Goal: Communication & Community: Share content

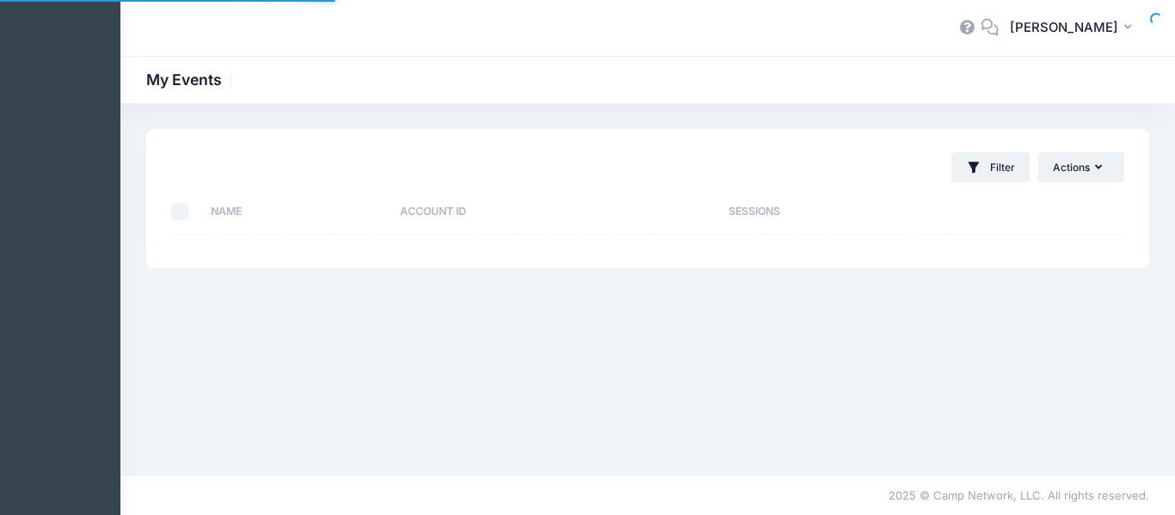
select select "10"
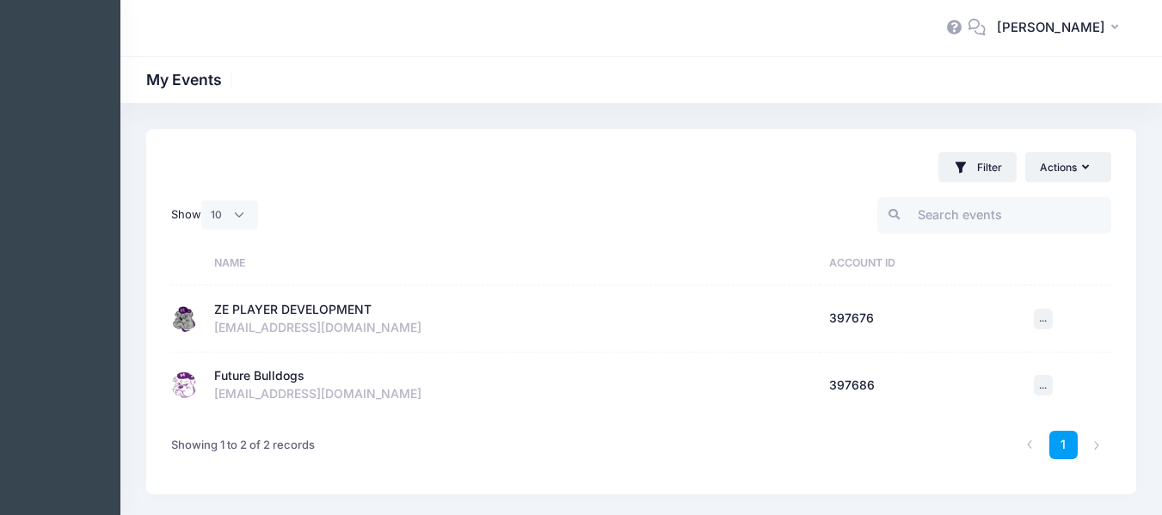
click at [267, 311] on div "ZE PLAYER DEVELOPMENT" at bounding box center [292, 310] width 157 height 18
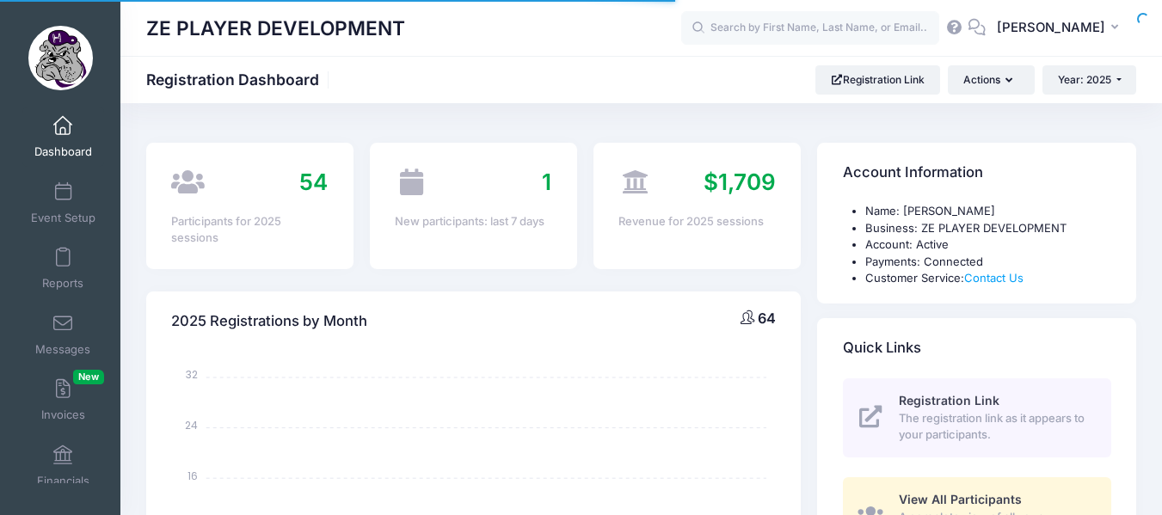
select select
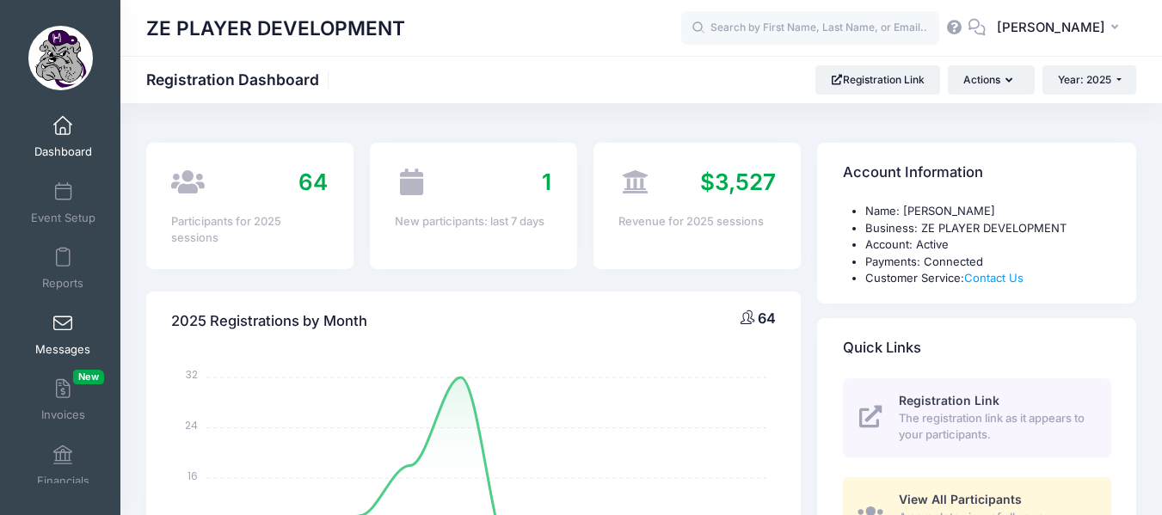
click at [63, 323] on span at bounding box center [63, 324] width 0 height 19
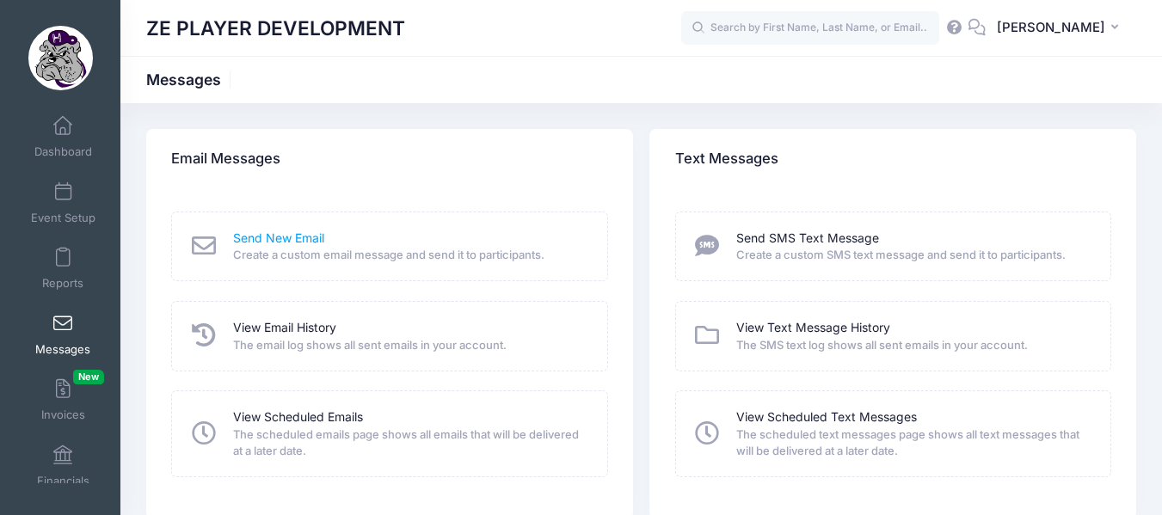
click at [265, 245] on link "Send New Email" at bounding box center [278, 239] width 91 height 18
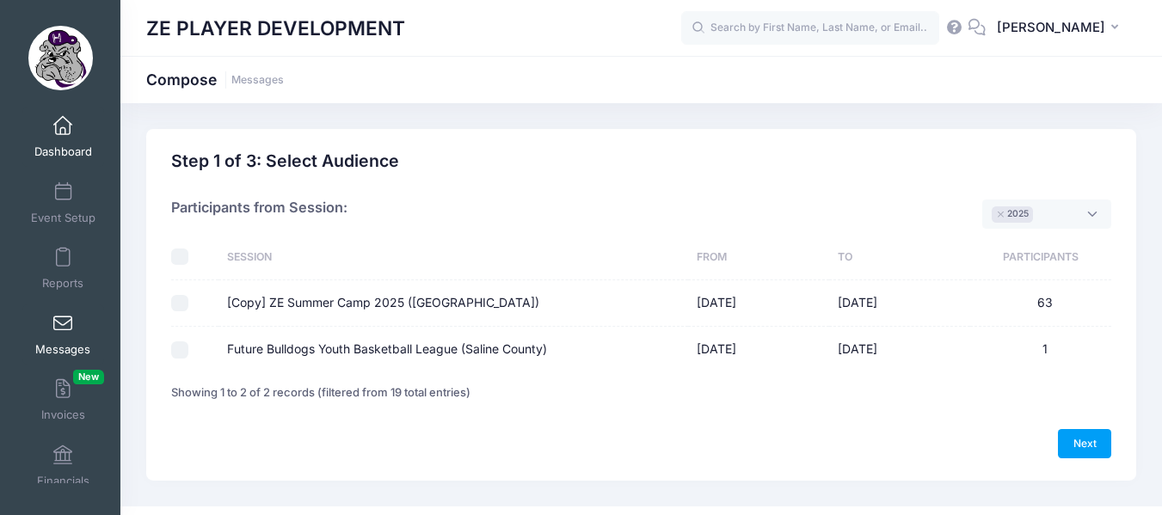
click at [52, 141] on link "Dashboard" at bounding box center [63, 137] width 82 height 60
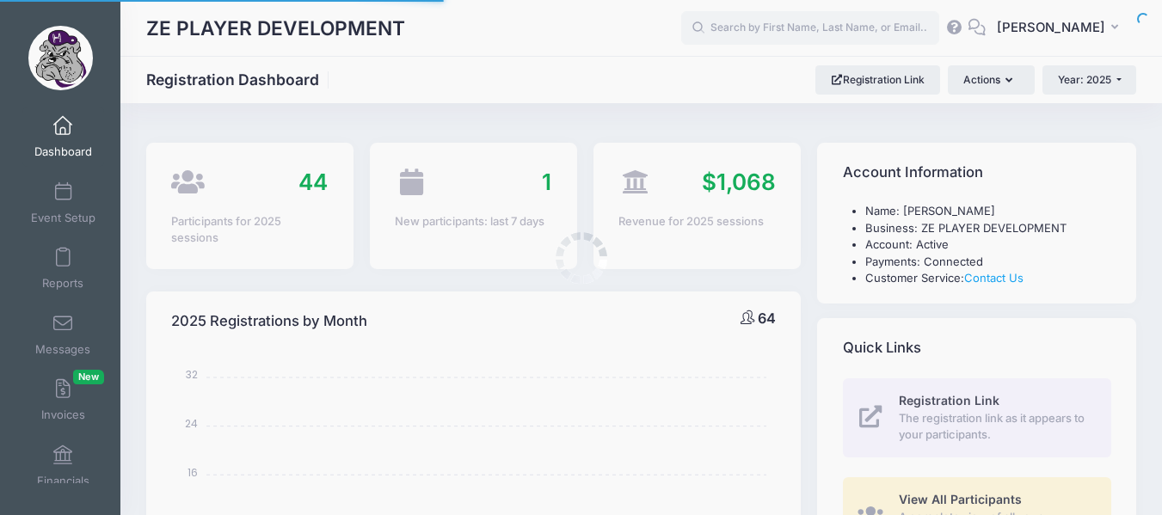
select select
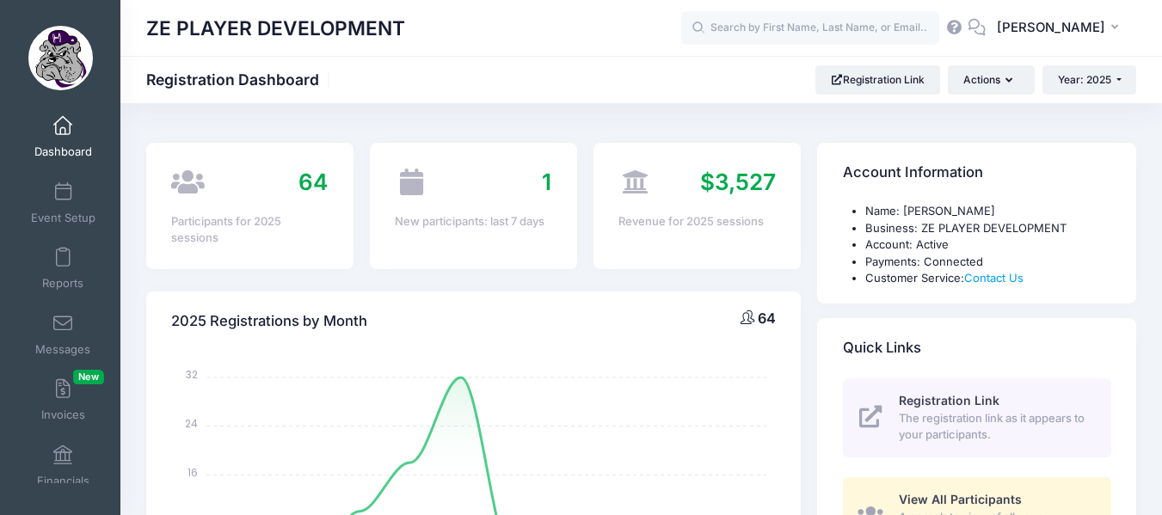
click at [74, 145] on span "Dashboard" at bounding box center [63, 152] width 58 height 15
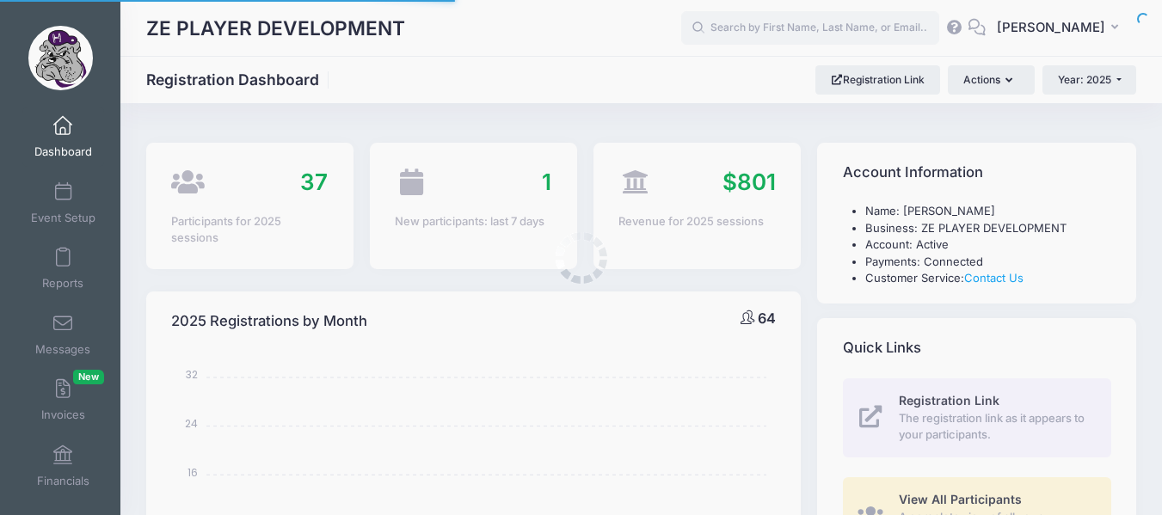
select select
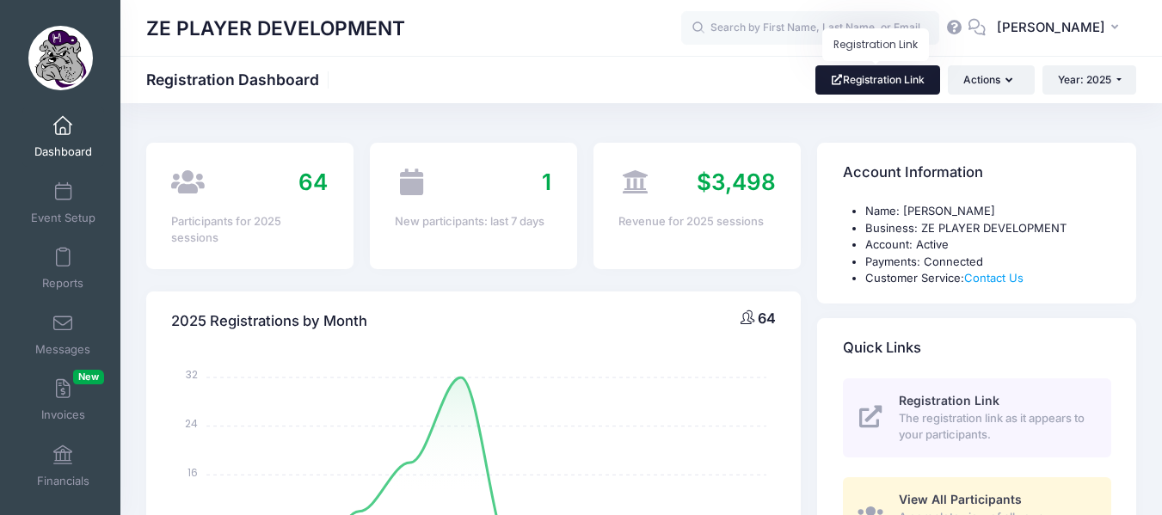
click at [868, 71] on link "Registration Link" at bounding box center [877, 79] width 125 height 29
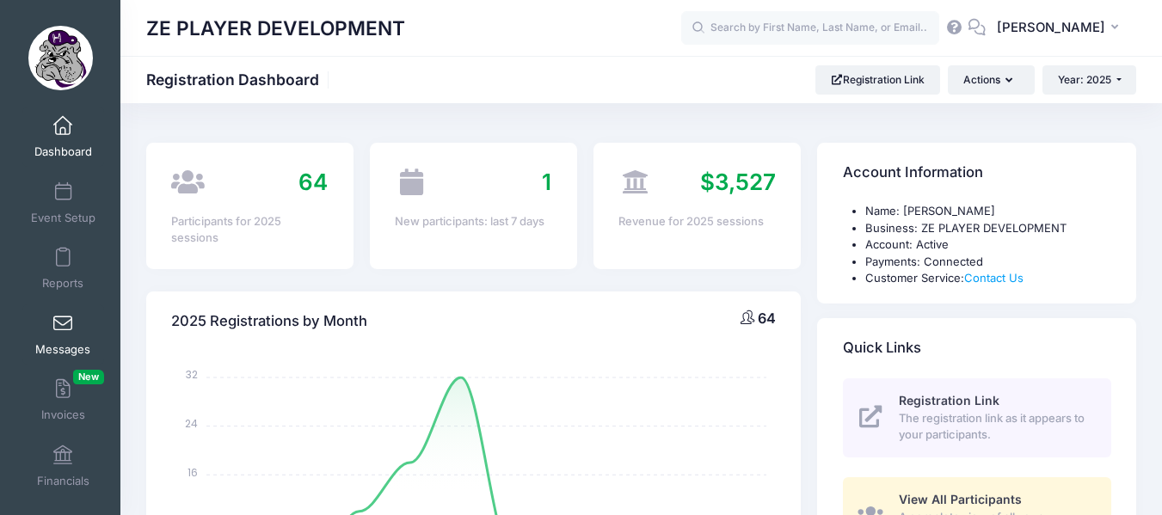
click at [63, 333] on span at bounding box center [63, 324] width 0 height 19
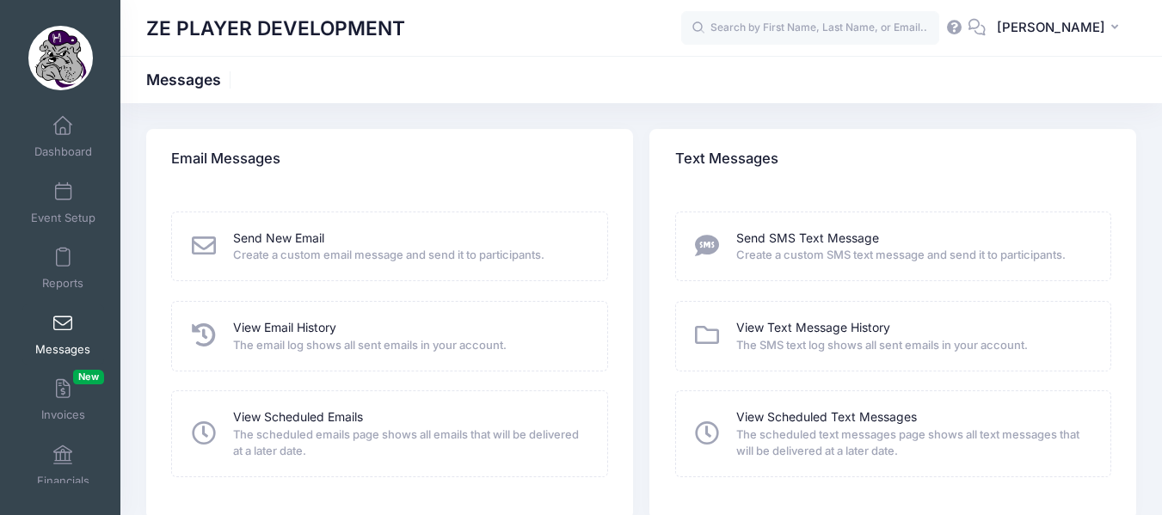
click at [255, 252] on span "Create a custom email message and send it to participants." at bounding box center [409, 255] width 352 height 17
click at [261, 239] on link "Send New Email" at bounding box center [278, 239] width 91 height 18
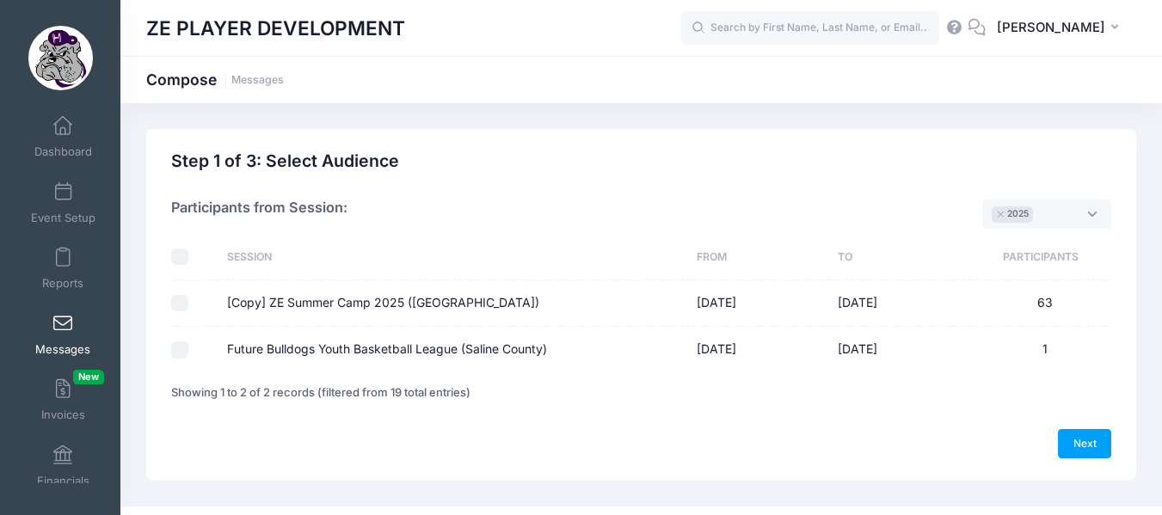
click at [1093, 212] on span "× 2025" at bounding box center [1046, 214] width 129 height 29
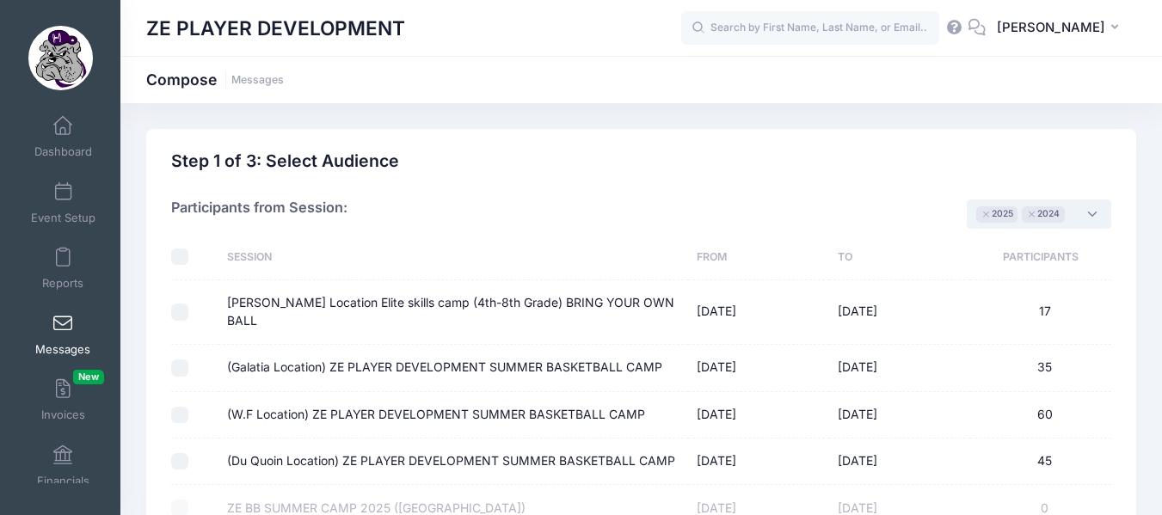
click at [1095, 215] on span "× 2025 × 2024" at bounding box center [1039, 214] width 145 height 29
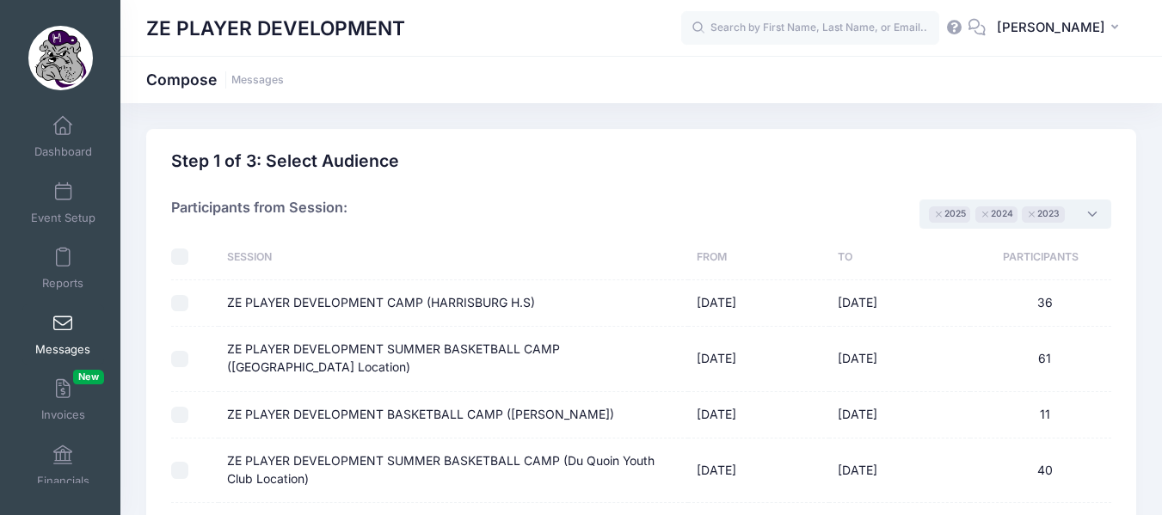
click at [1092, 214] on span "× 2025 × 2024 × 2023" at bounding box center [1015, 214] width 191 height 29
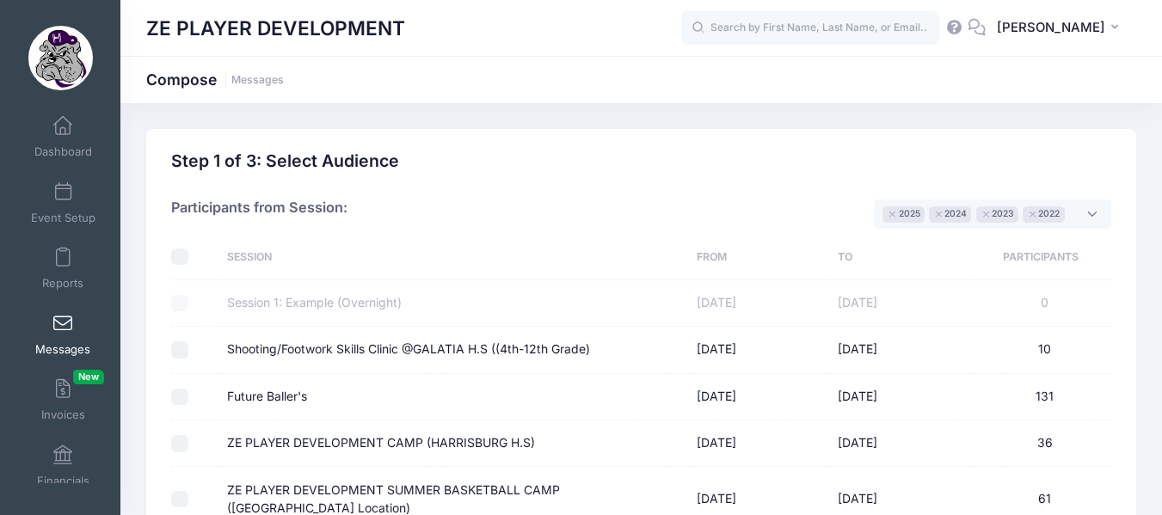
click at [189, 261] on div at bounding box center [191, 257] width 41 height 17
click at [183, 258] on input "checkbox" at bounding box center [179, 257] width 17 height 17
checkbox input "true"
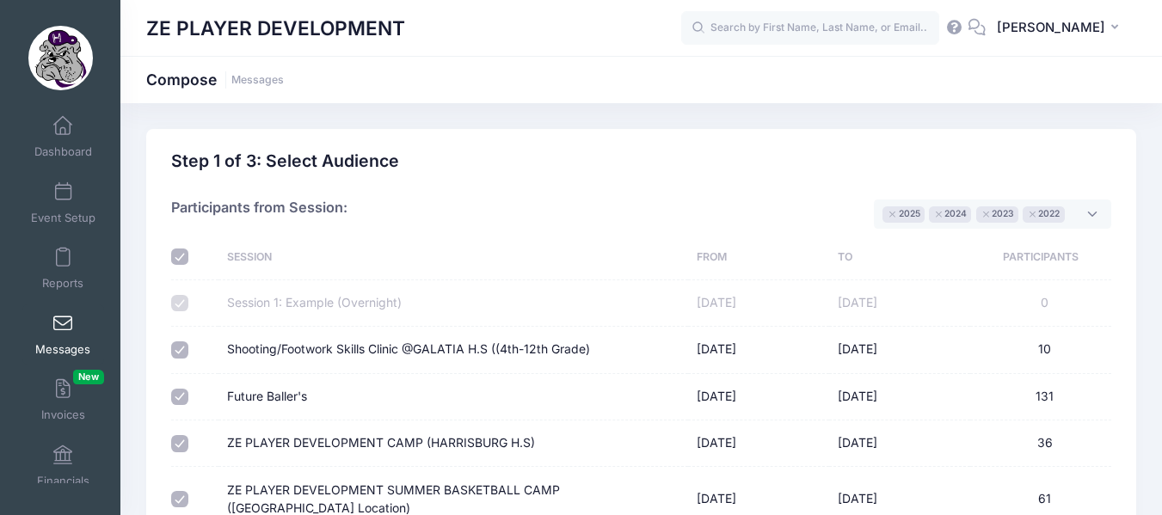
checkbox input "true"
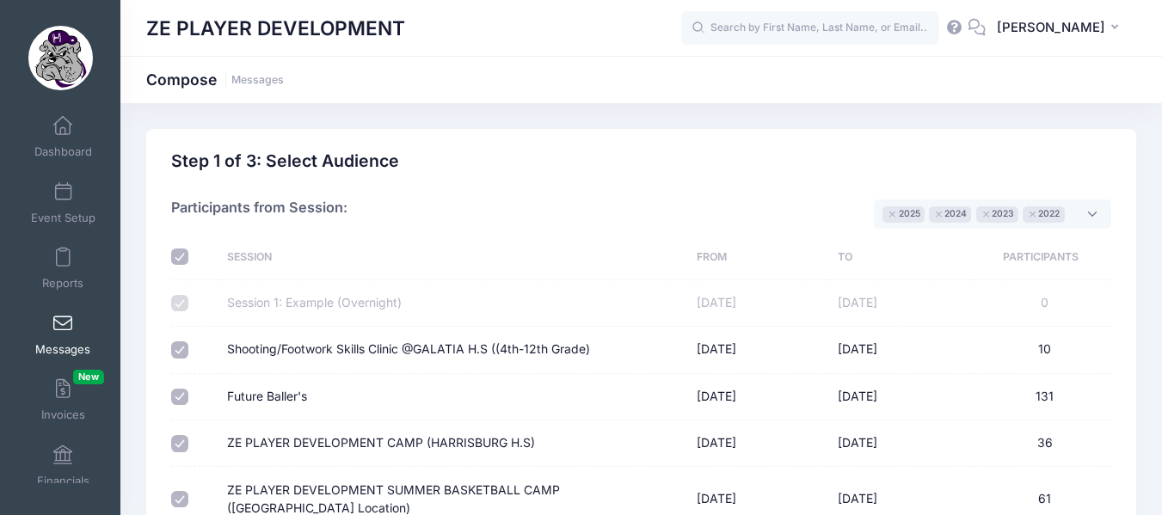
checkbox input "true"
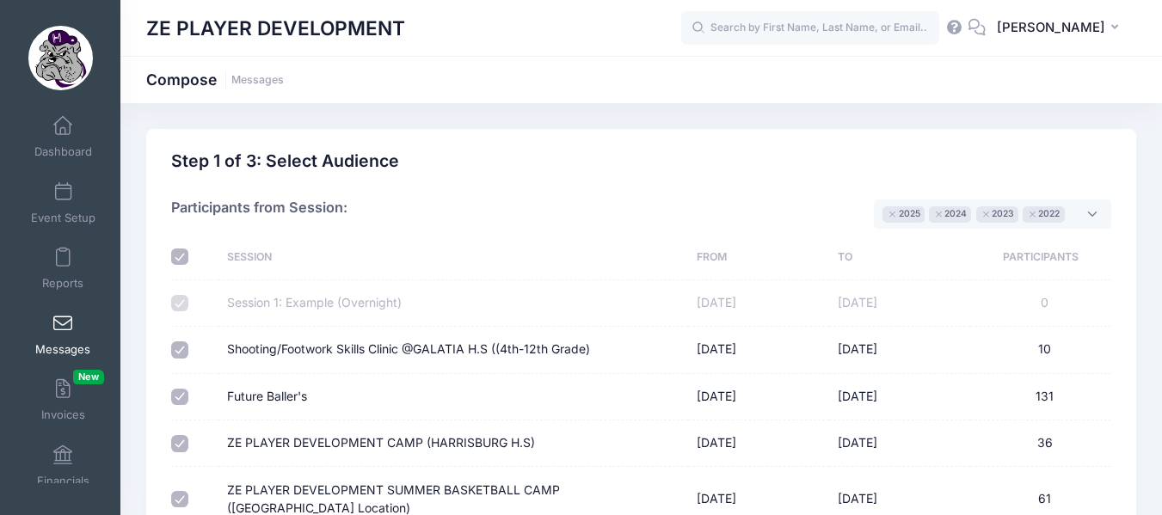
checkbox input "true"
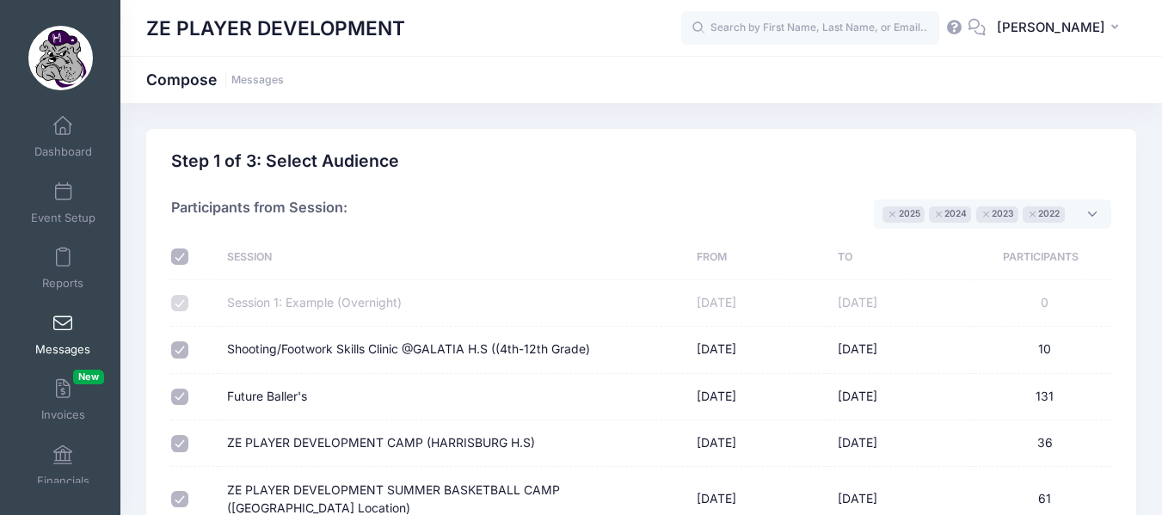
checkbox input "true"
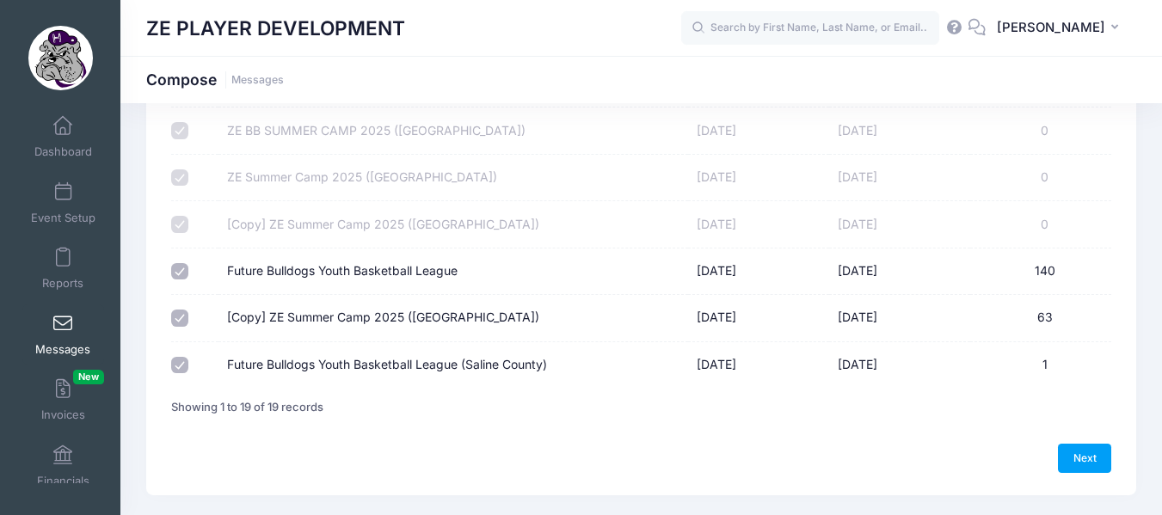
scroll to position [881, 0]
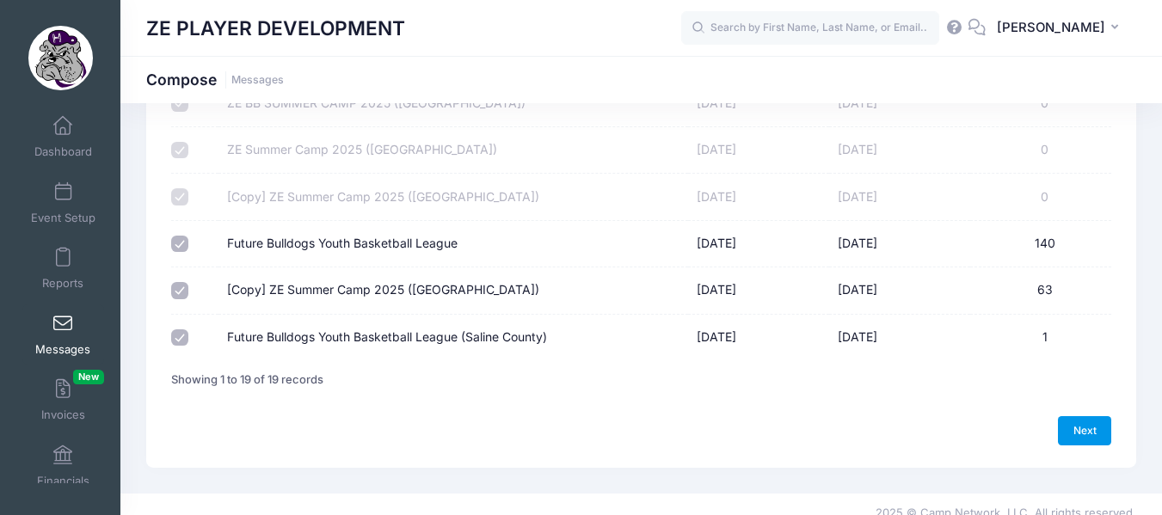
click at [1084, 421] on link "Next" at bounding box center [1084, 430] width 53 height 29
select select "50"
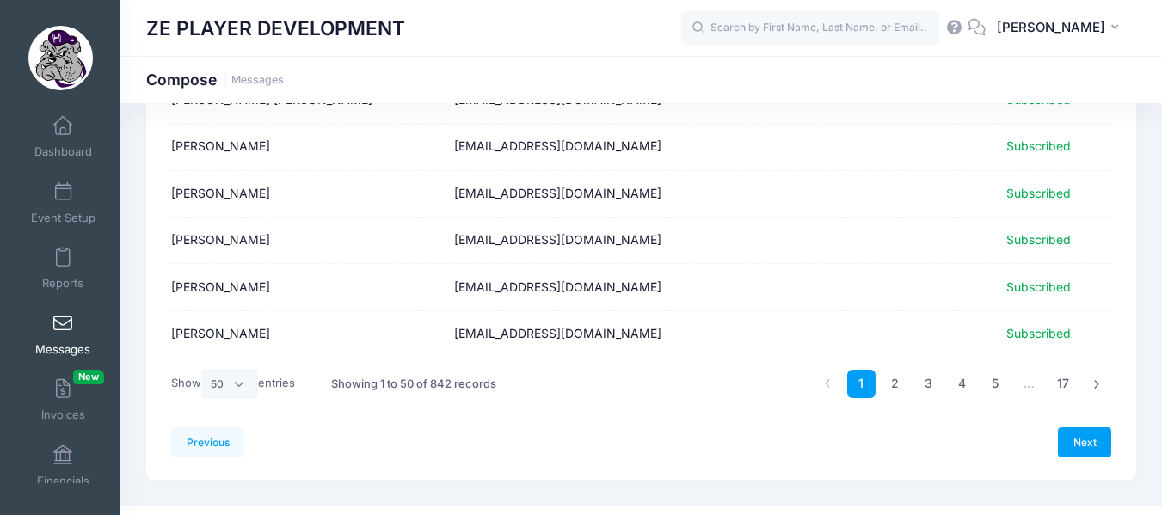
scroll to position [2270, 0]
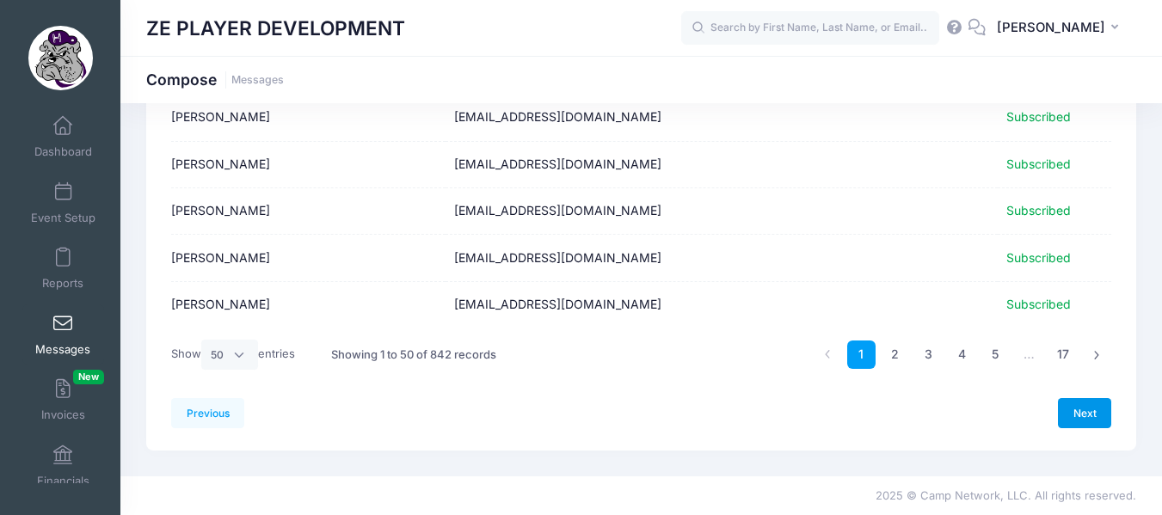
click at [1079, 416] on link "Next" at bounding box center [1084, 412] width 53 height 29
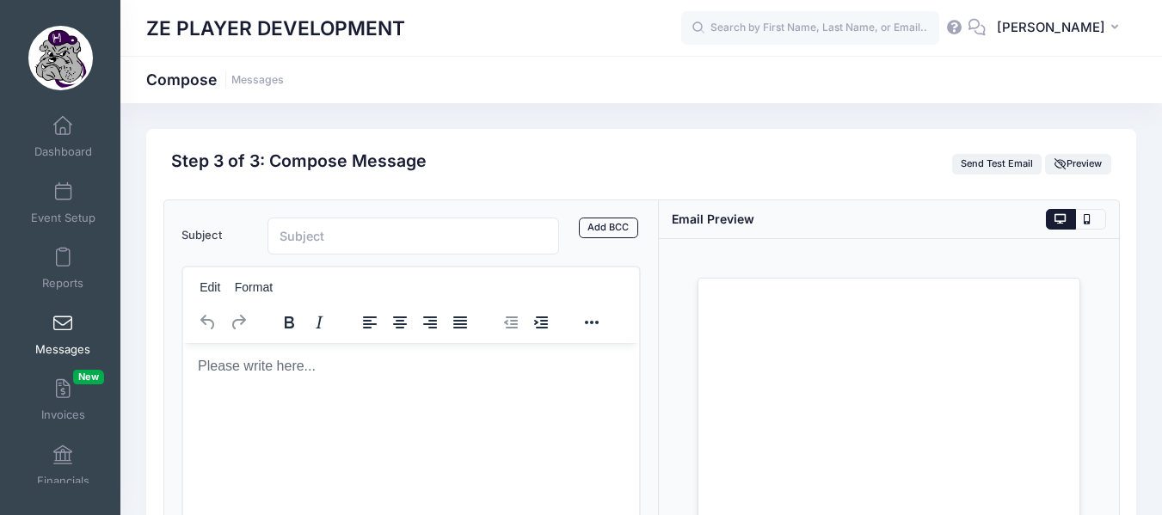
scroll to position [0, 0]
click at [403, 231] on input "Subject" at bounding box center [414, 236] width 292 height 37
type input "***FUTURE BULLDOGS YOUTH LEAGUE***"
click at [238, 361] on body "Rich Text Area. Press ALT-0 for help." at bounding box center [410, 365] width 429 height 19
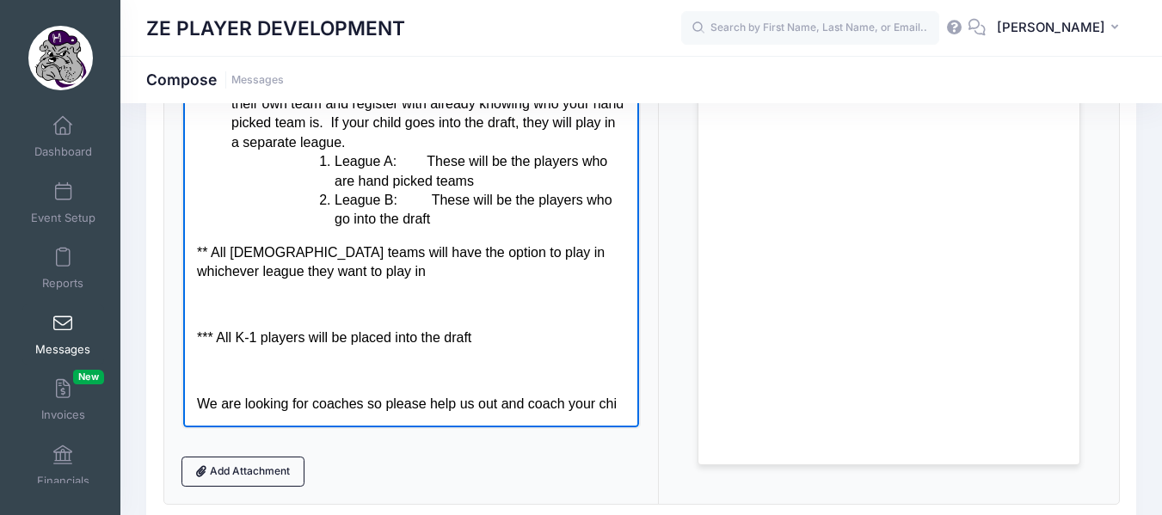
scroll to position [125, 0]
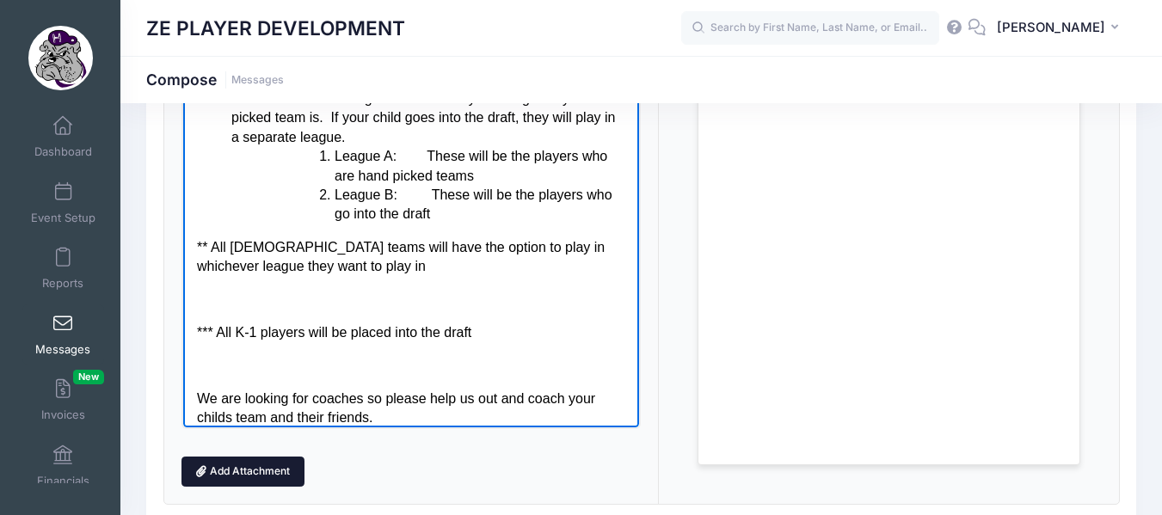
click at [238, 475] on link "Add Attachment" at bounding box center [243, 471] width 124 height 29
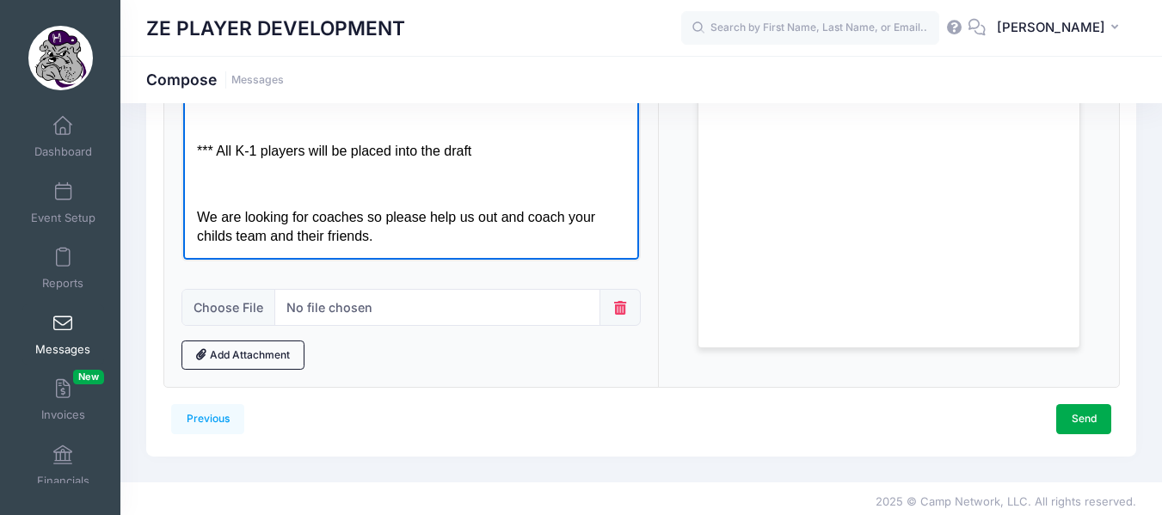
scroll to position [436, 0]
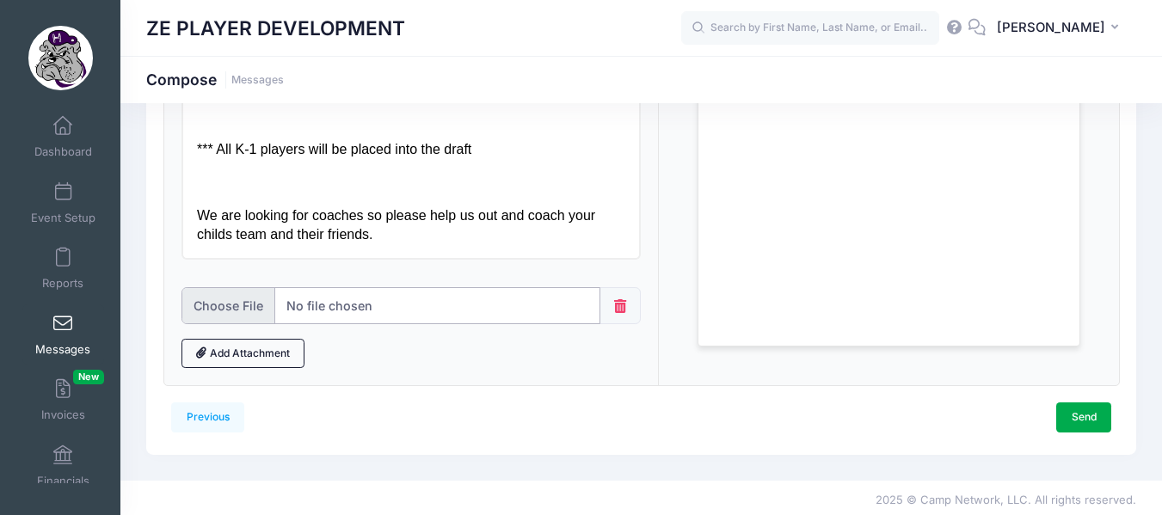
click at [311, 306] on input "file" at bounding box center [390, 305] width 419 height 37
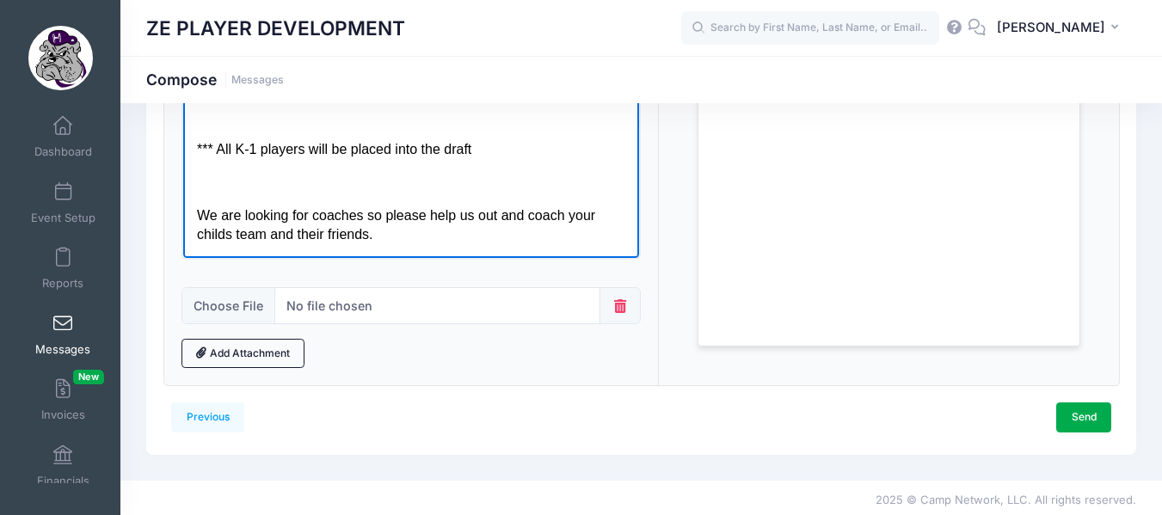
scroll to position [261, 0]
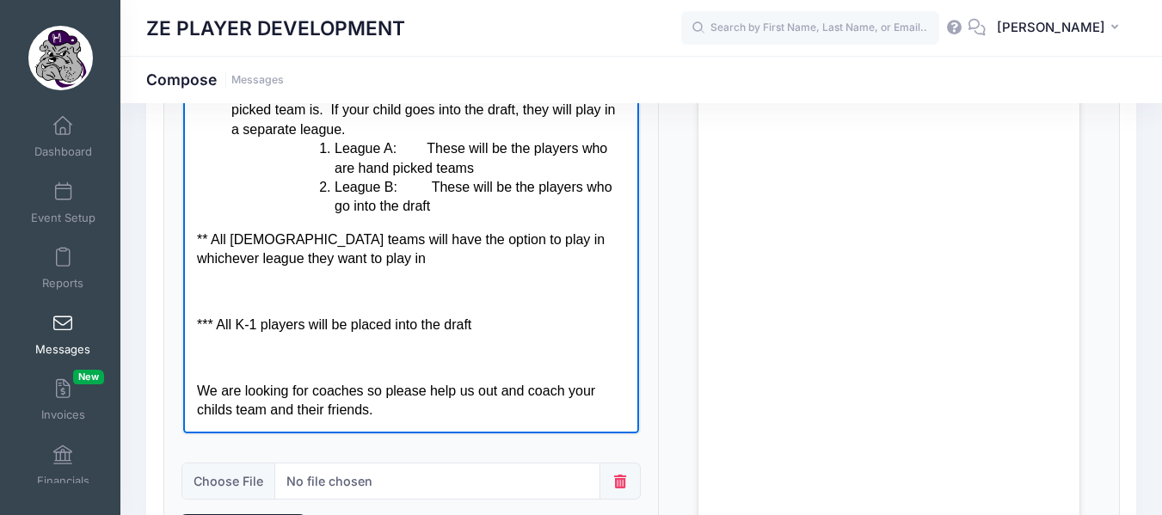
drag, startPoint x: 391, startPoint y: 414, endPoint x: 391, endPoint y: 238, distance: 175.5
click at [391, 238] on body "Good Afternoon: We are excited for another year of Future Bulldogs and we canno…" at bounding box center [410, 188] width 429 height 462
click at [396, 286] on p "Rich Text Area. Press ALT-0 for help." at bounding box center [410, 290] width 429 height 19
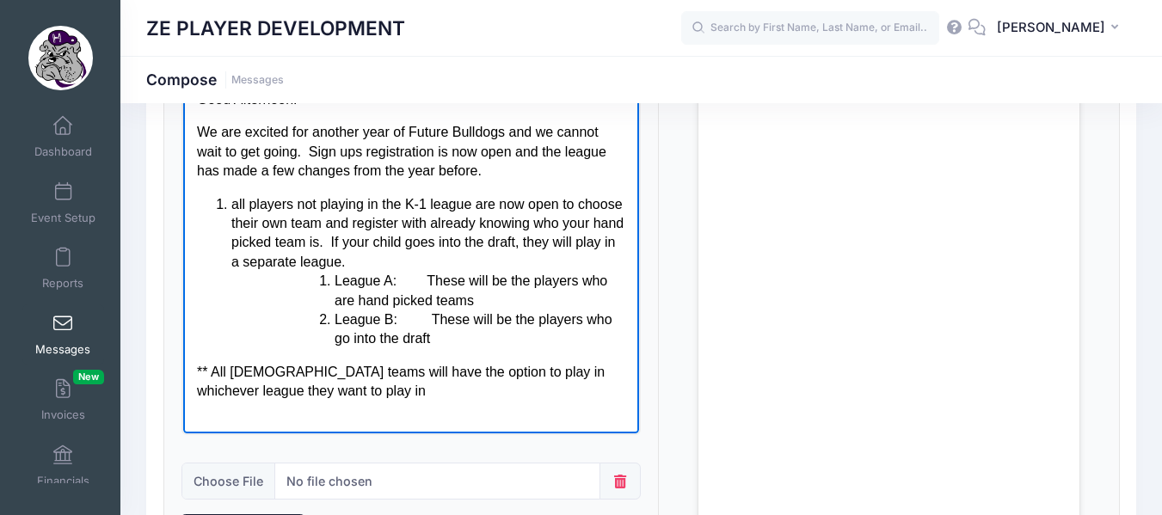
scroll to position [0, 0]
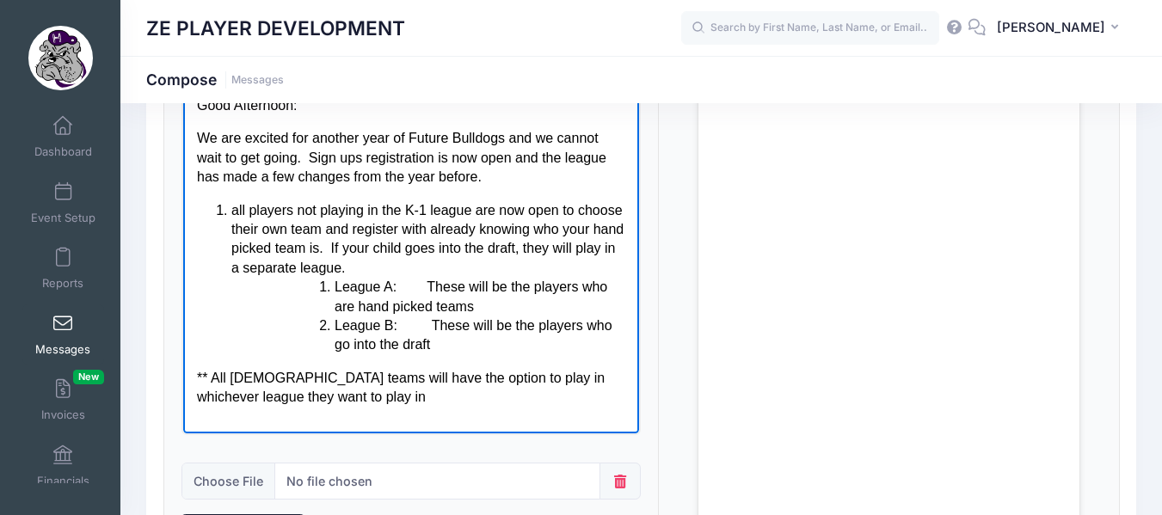
click at [501, 179] on p "We are excited for another year of Future Bulldogs and we cannot wait to get go…" at bounding box center [410, 157] width 429 height 58
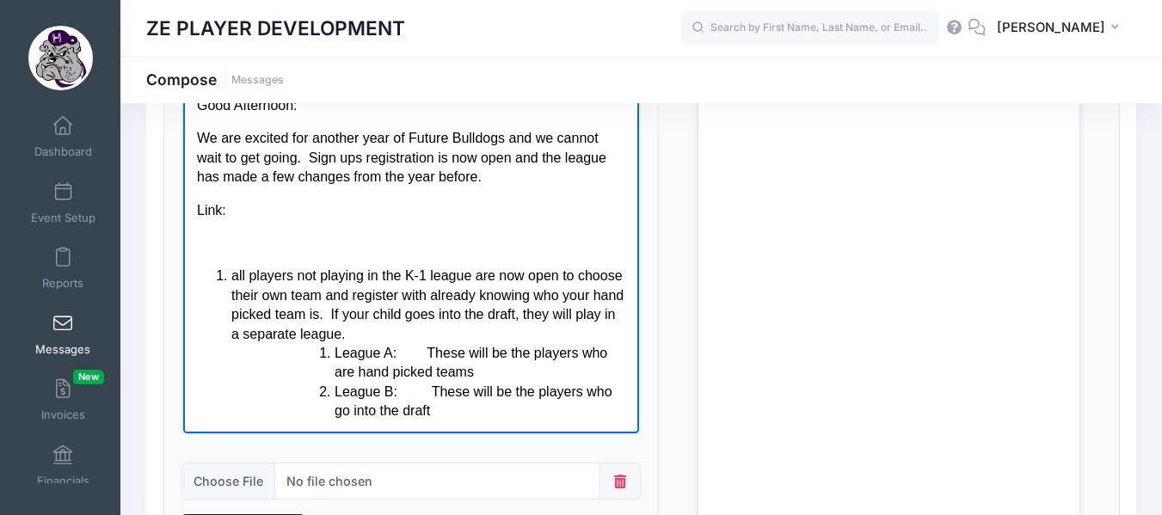
drag, startPoint x: 637, startPoint y: 250, endPoint x: 821, endPoint y: 306, distance: 192.4
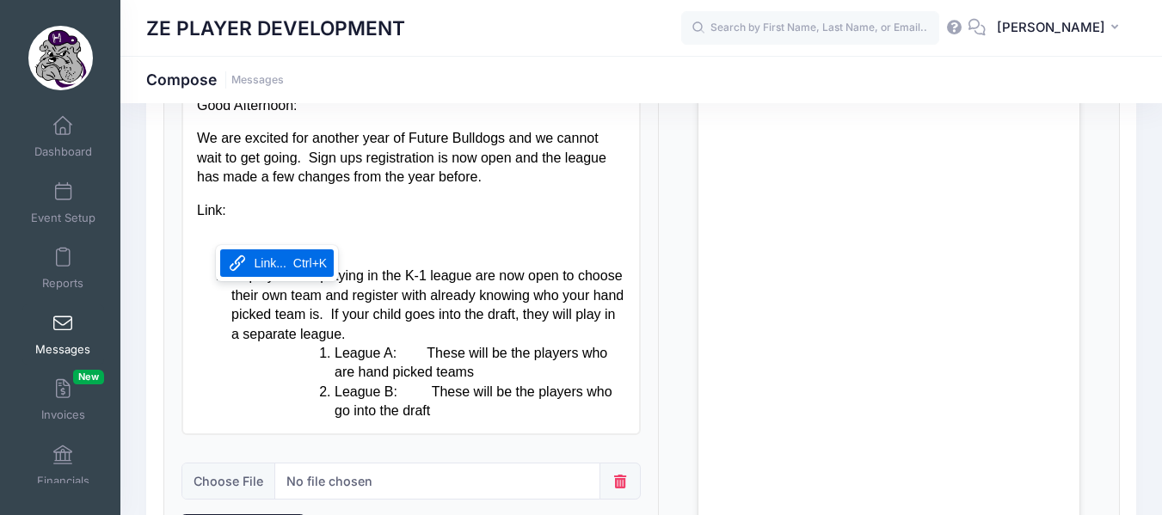
click at [271, 261] on div "Link..." at bounding box center [271, 263] width 32 height 21
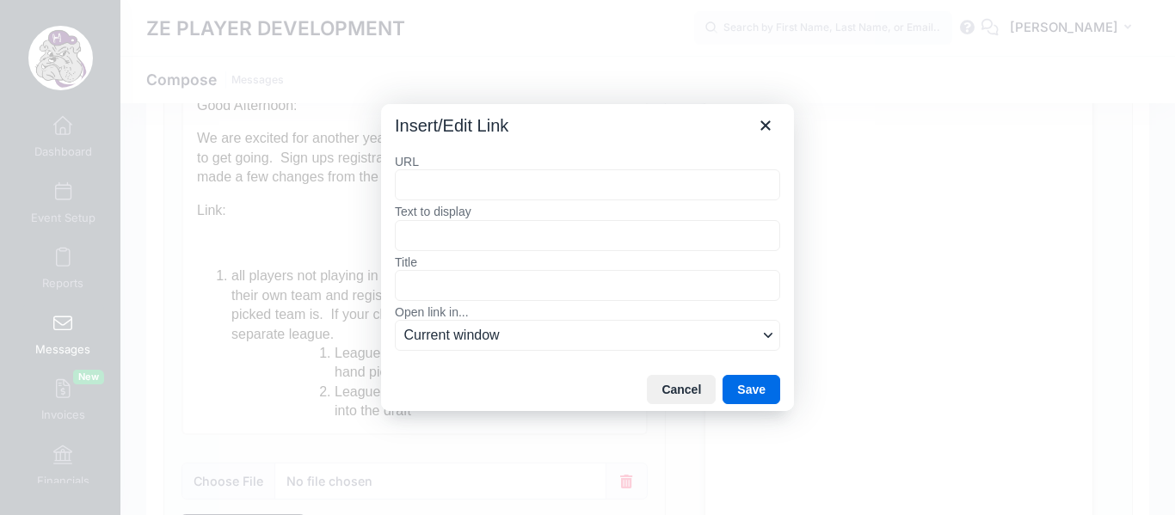
type input "[URL][DOMAIN_NAME]"
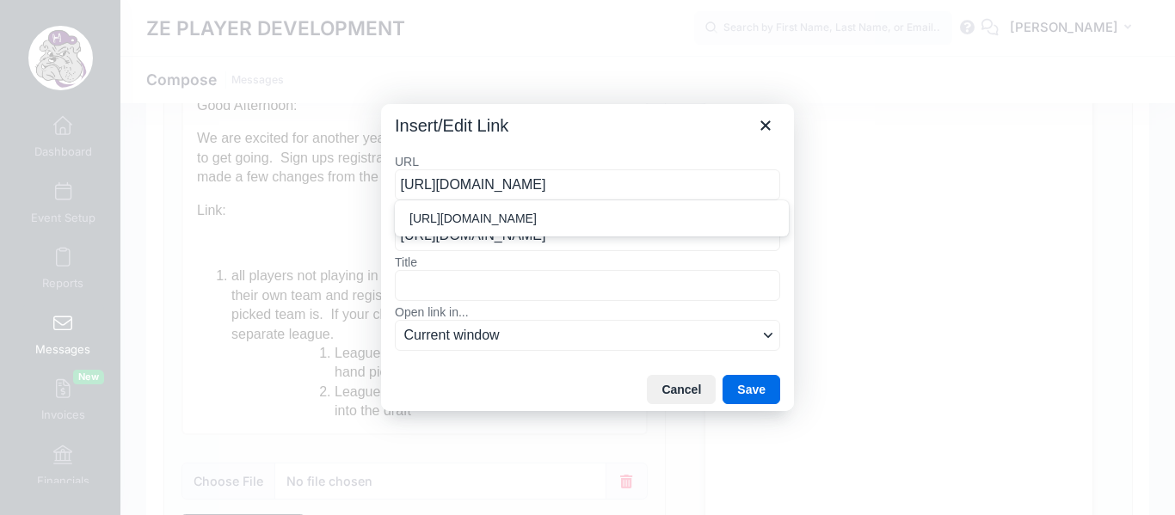
scroll to position [0, 67]
type input "[URL][DOMAIN_NAME]"
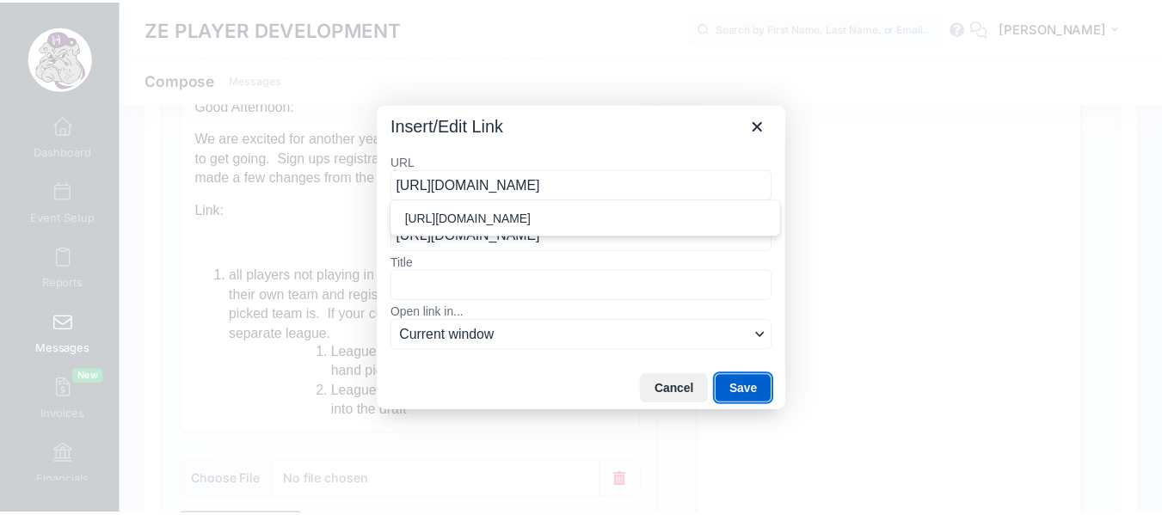
scroll to position [0, 0]
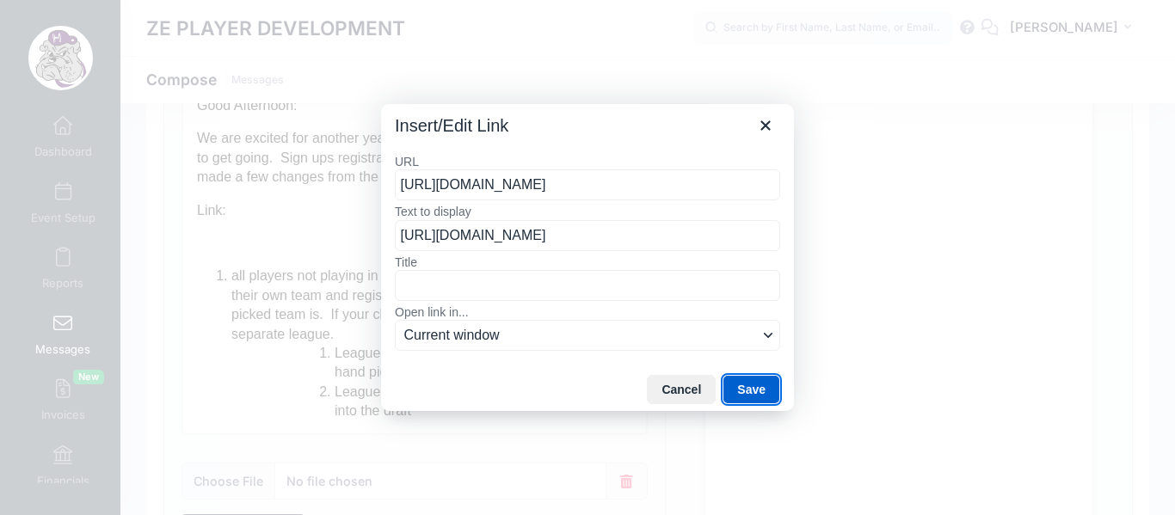
click at [747, 386] on button "Save" at bounding box center [752, 389] width 58 height 29
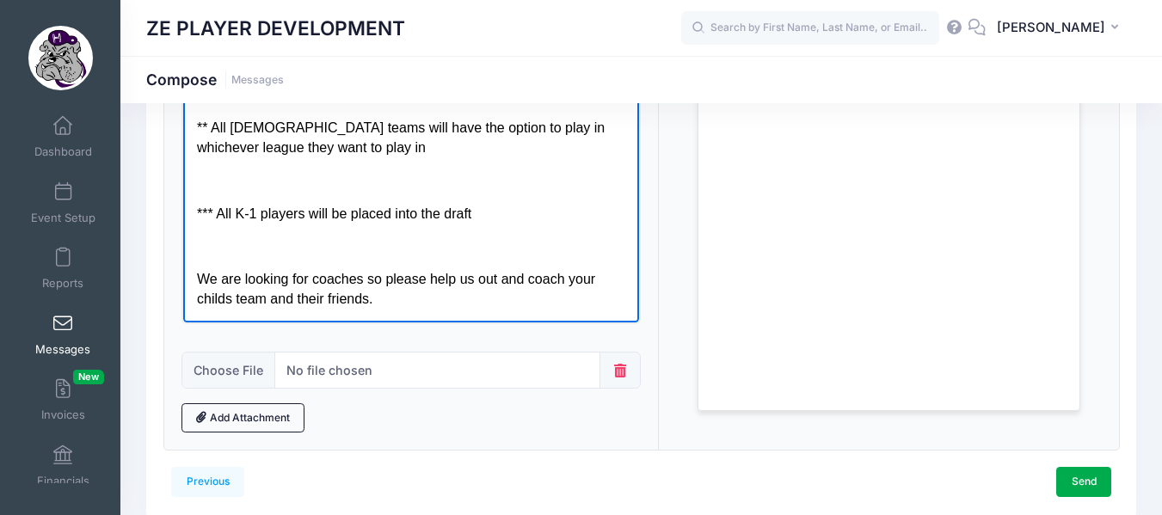
scroll to position [382, 0]
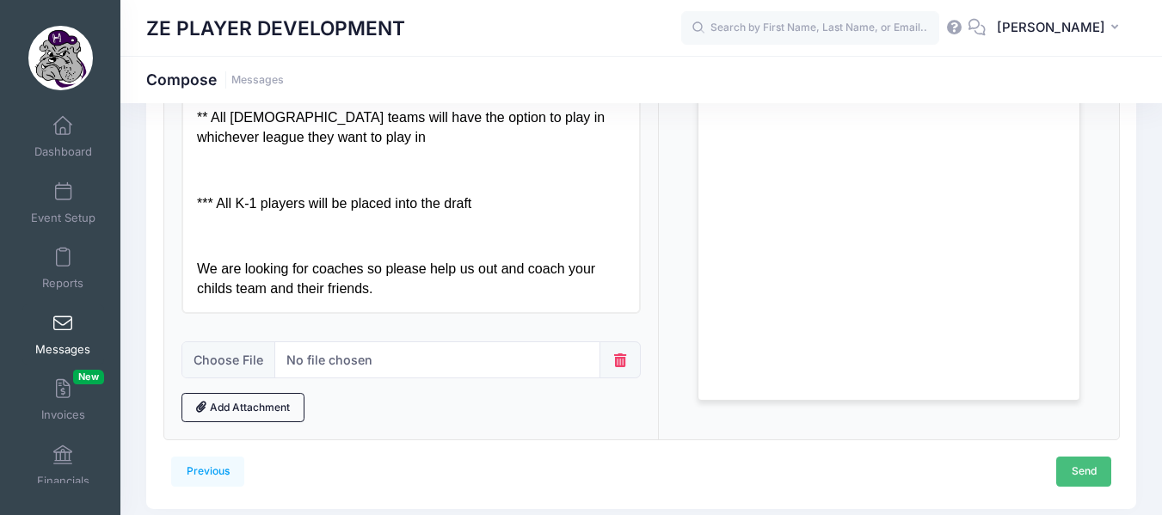
click at [1078, 475] on link "Send" at bounding box center [1083, 471] width 55 height 29
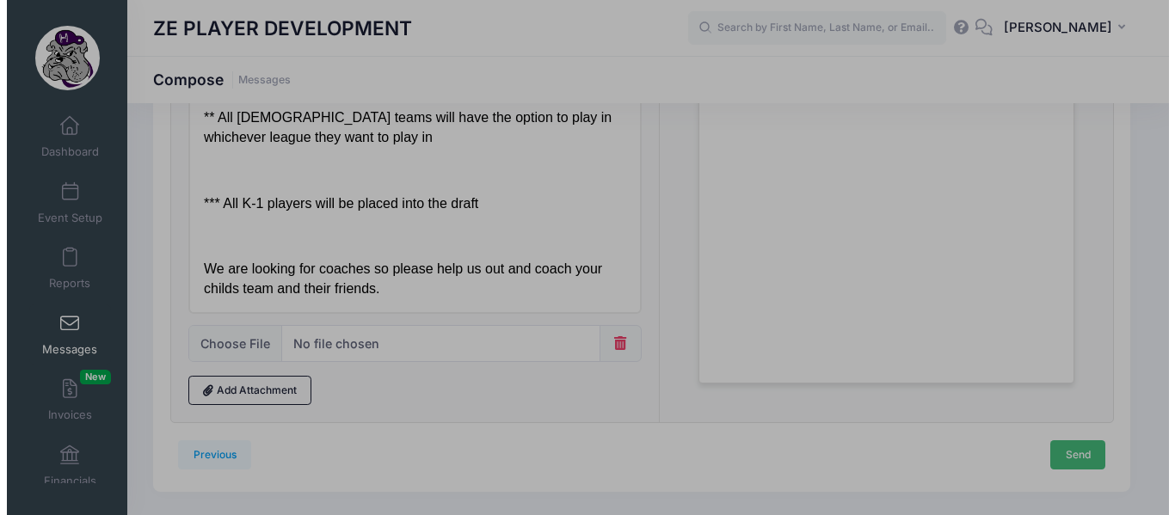
scroll to position [0, 0]
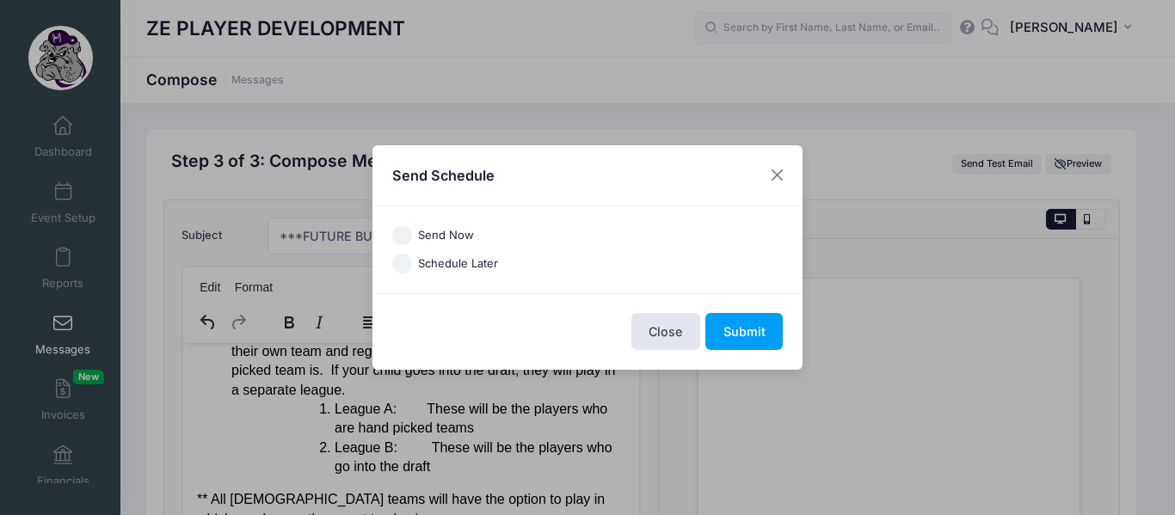
click at [402, 231] on input "Send Now" at bounding box center [402, 236] width 20 height 20
radio input "true"
click at [748, 332] on button "Submit" at bounding box center [743, 331] width 77 height 37
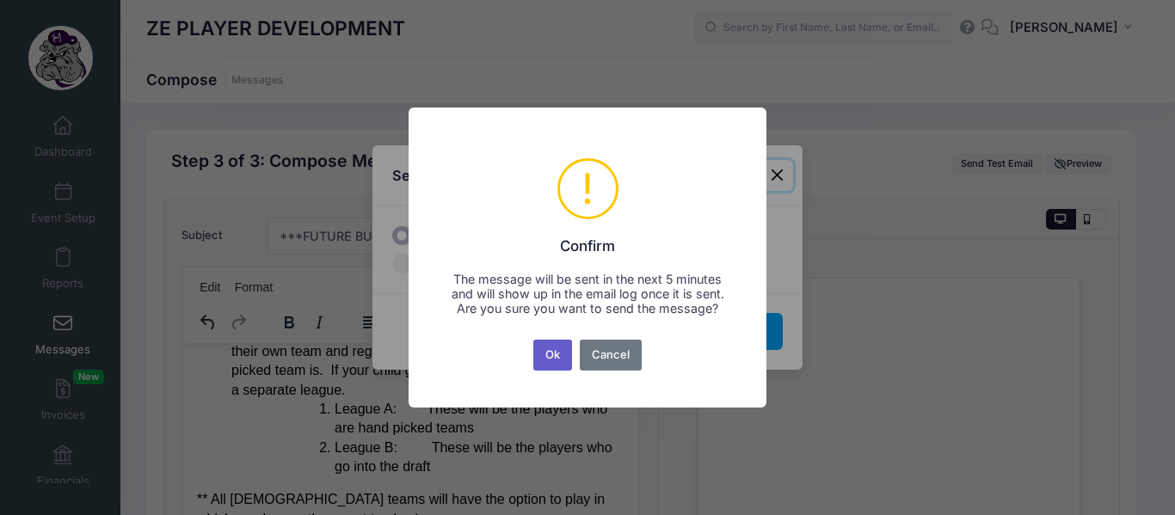
click at [544, 367] on button "Ok" at bounding box center [553, 355] width 40 height 31
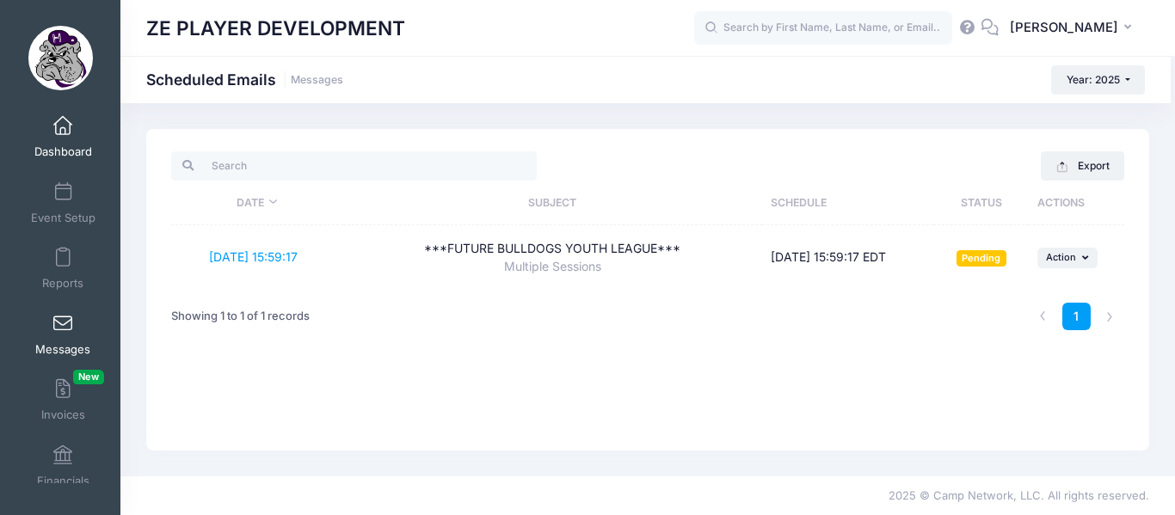
click at [63, 134] on span at bounding box center [63, 126] width 0 height 19
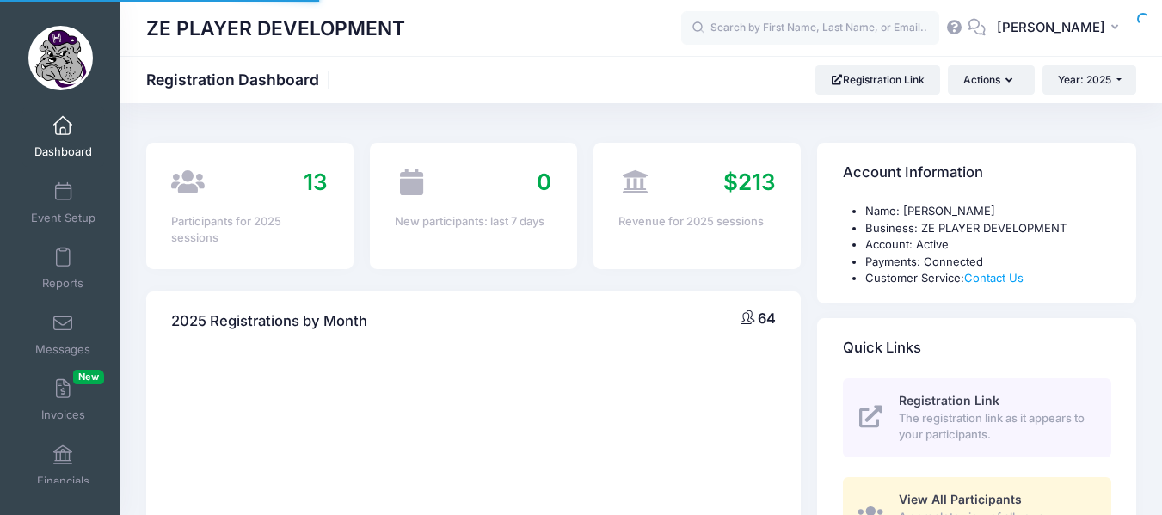
select select
